Goal: Find specific page/section: Find specific page/section

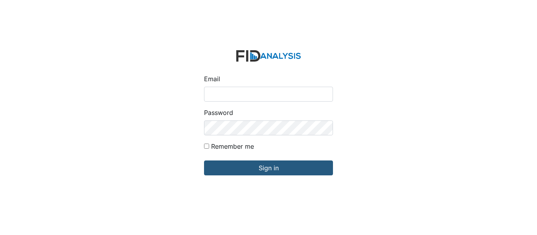
click at [230, 94] on input "Email" at bounding box center [268, 94] width 129 height 15
type input "[EMAIL_ADDRESS][DOMAIN_NAME]"
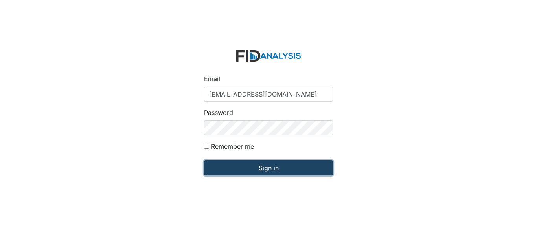
click at [245, 171] on input "Sign in" at bounding box center [268, 168] width 129 height 15
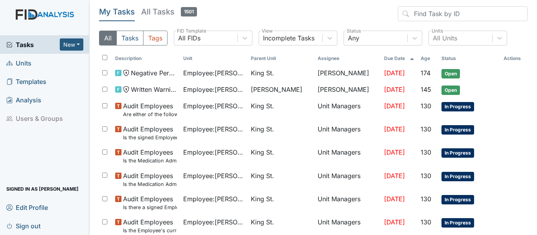
click at [37, 65] on link "Units" at bounding box center [45, 63] width 90 height 18
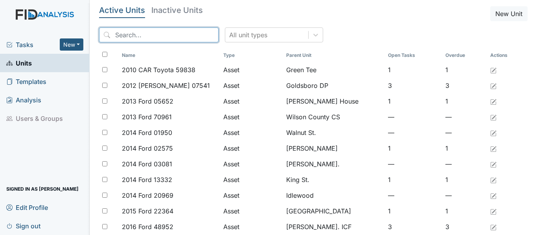
click at [153, 37] on input "search" at bounding box center [159, 35] width 120 height 15
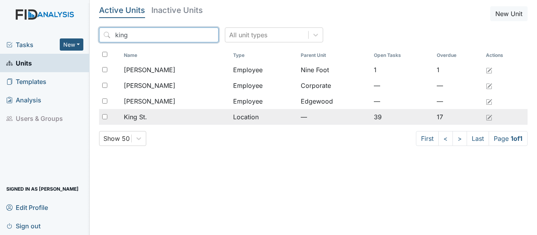
type input "king"
click at [141, 116] on span "King St." at bounding box center [135, 116] width 23 height 9
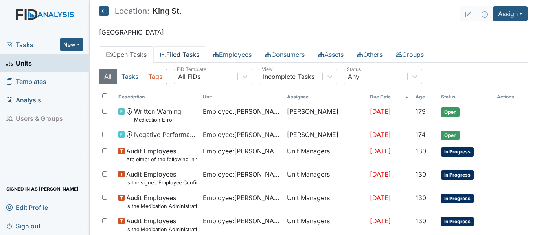
click at [172, 55] on link "Filed Tasks" at bounding box center [179, 54] width 53 height 17
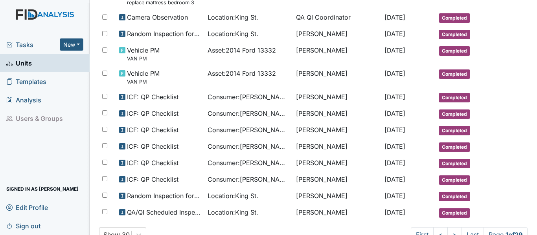
scroll to position [499, 0]
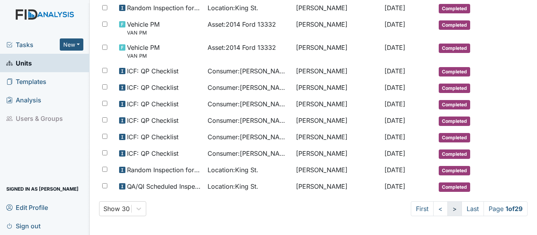
click at [447, 209] on link ">" at bounding box center [454, 209] width 15 height 15
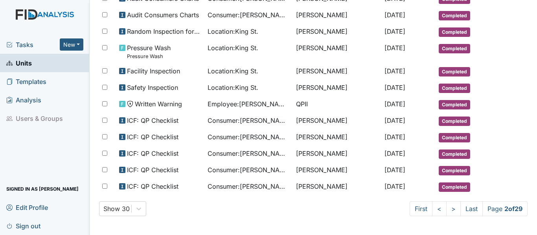
drag, startPoint x: 529, startPoint y: 167, endPoint x: 533, endPoint y: 155, distance: 12.9
click at [533, 155] on main "Location: King St. Assign Assign Form Assign Inspection Assign Document Assign …" at bounding box center [313, 117] width 447 height 235
click at [446, 213] on link ">" at bounding box center [453, 209] width 15 height 15
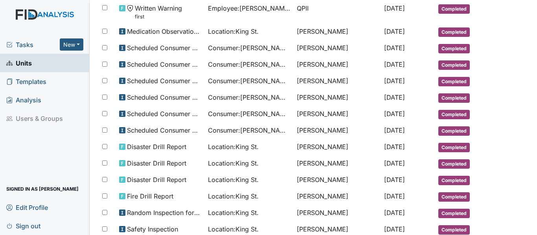
scroll to position [431, 0]
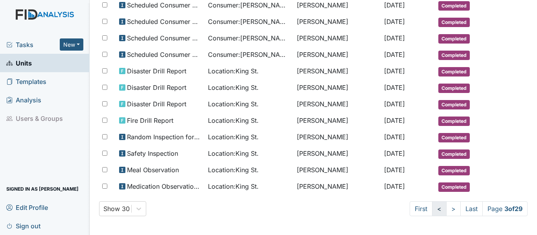
click at [433, 208] on link "<" at bounding box center [439, 209] width 15 height 15
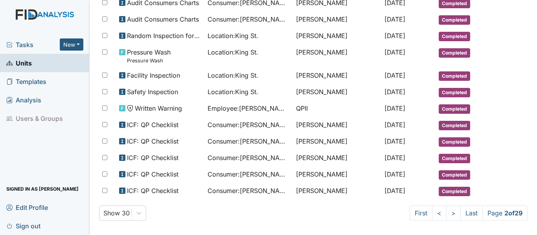
scroll to position [410, 0]
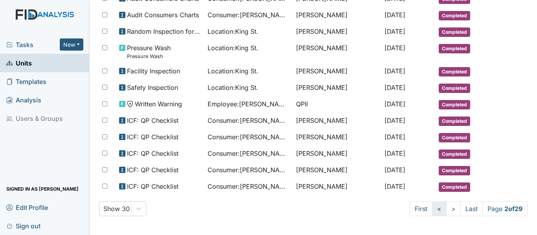
click at [432, 211] on link "<" at bounding box center [439, 209] width 15 height 15
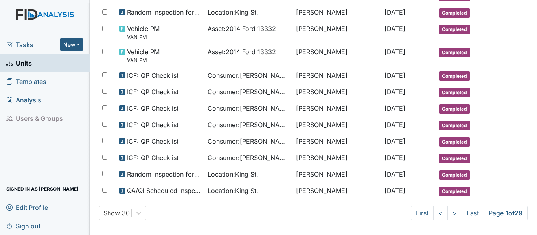
scroll to position [499, 0]
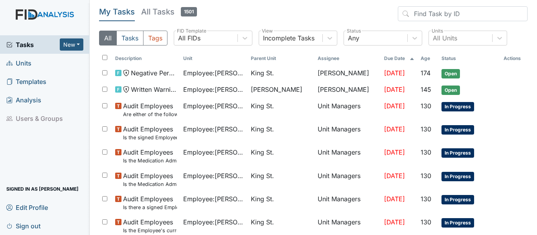
click at [40, 67] on link "Units" at bounding box center [45, 63] width 90 height 18
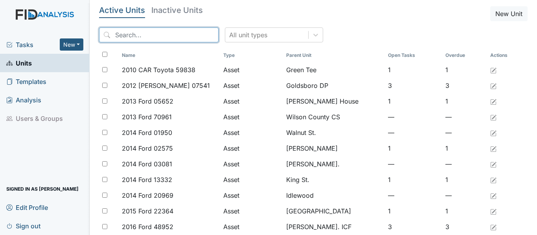
click at [165, 33] on input "search" at bounding box center [159, 35] width 120 height 15
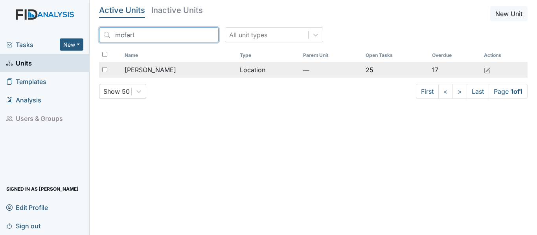
type input "mcfarl"
click at [154, 69] on span "[PERSON_NAME]" at bounding box center [151, 69] width 52 height 9
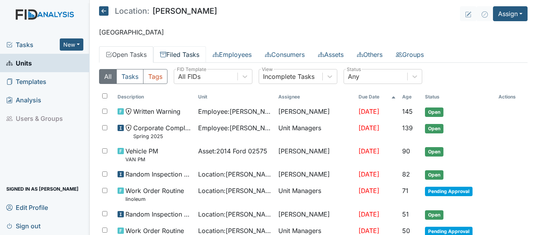
click at [178, 51] on link "Filed Tasks" at bounding box center [179, 54] width 53 height 17
